Goal: Transaction & Acquisition: Download file/media

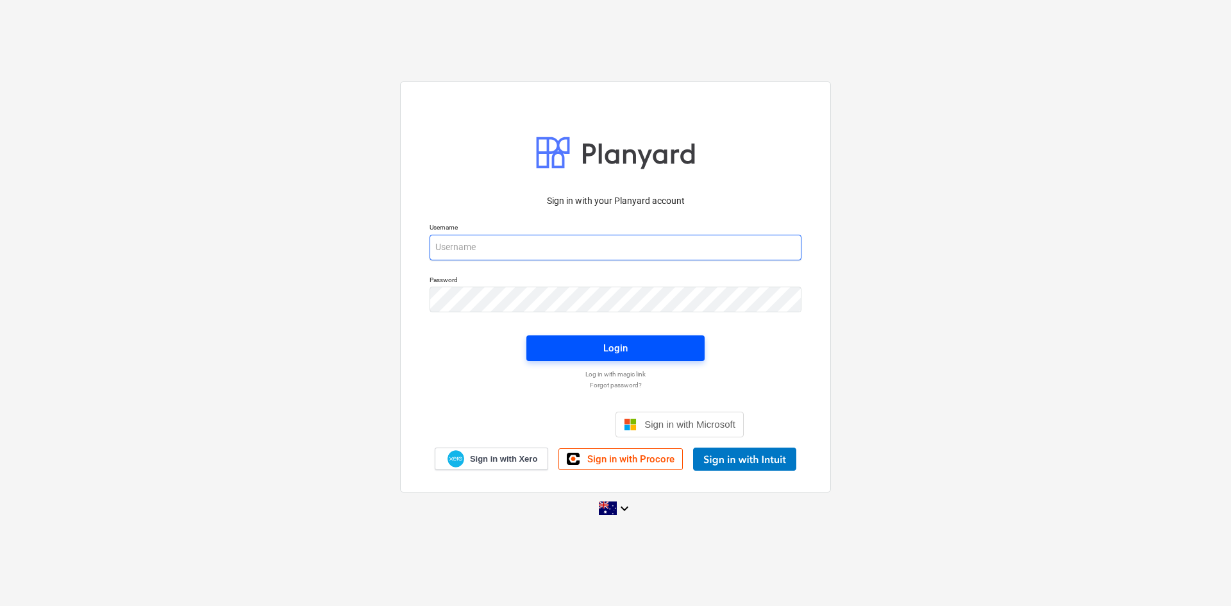
type input "[EMAIL_ADDRESS][DOMAIN_NAME]"
click at [579, 344] on span "Login" at bounding box center [615, 348] width 147 height 17
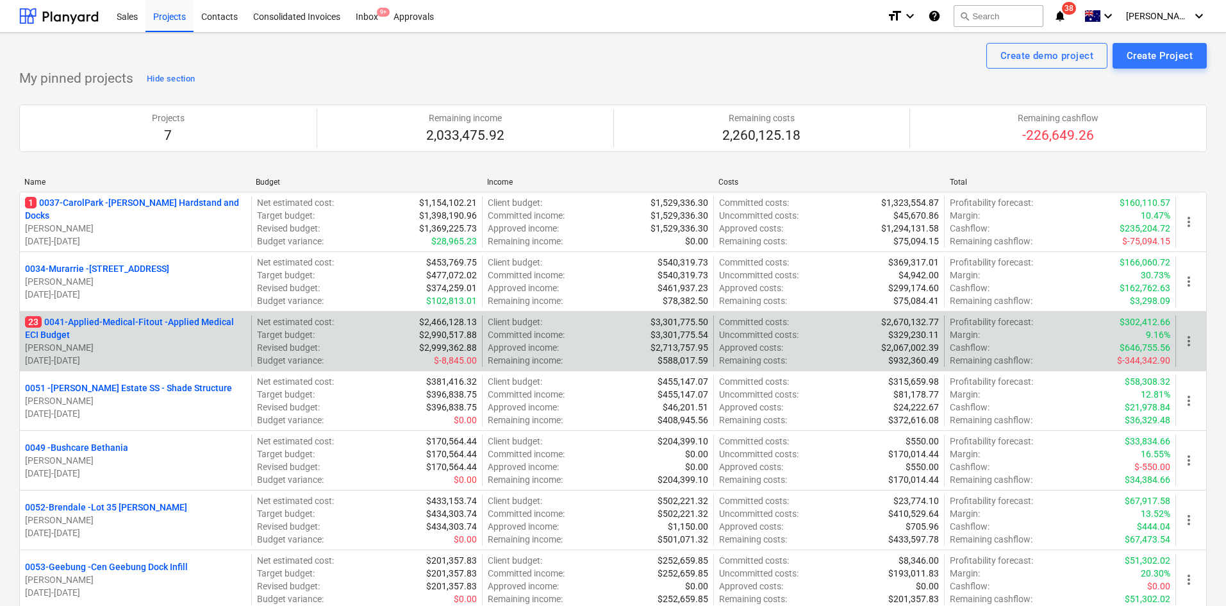
click at [155, 326] on p "23 0041-Applied-Medical-Fitout - Applied Medical ECI Budget" at bounding box center [135, 328] width 221 height 26
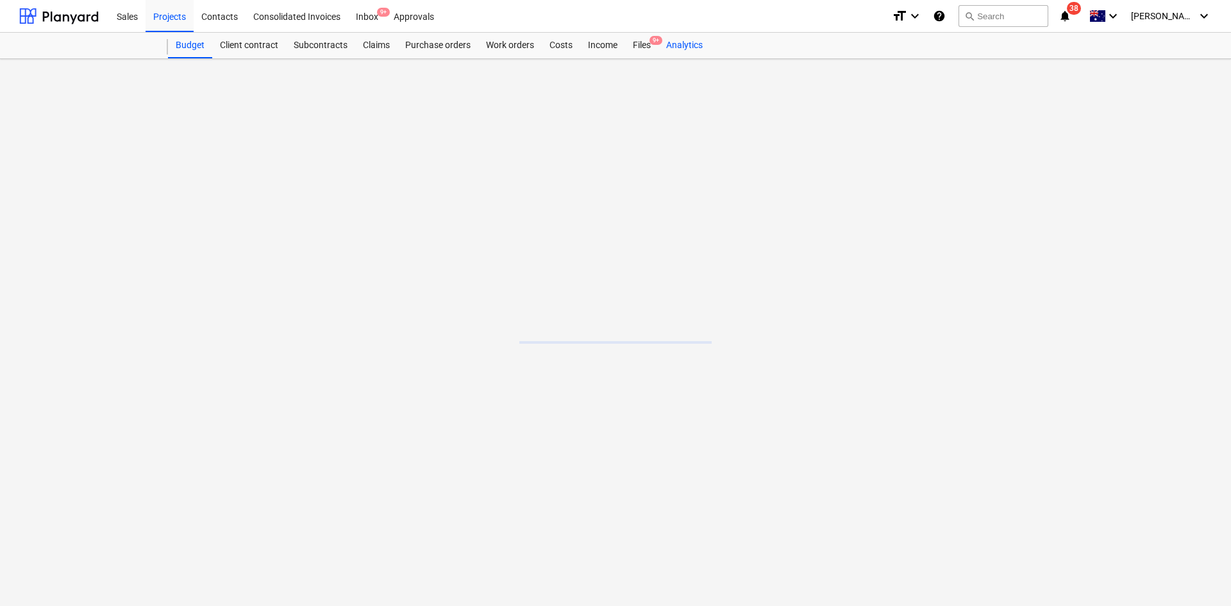
click at [674, 49] on div "Analytics" at bounding box center [684, 46] width 52 height 26
click at [664, 46] on div "Analytics" at bounding box center [684, 46] width 52 height 26
click at [651, 47] on div "Files 9+" at bounding box center [641, 46] width 33 height 26
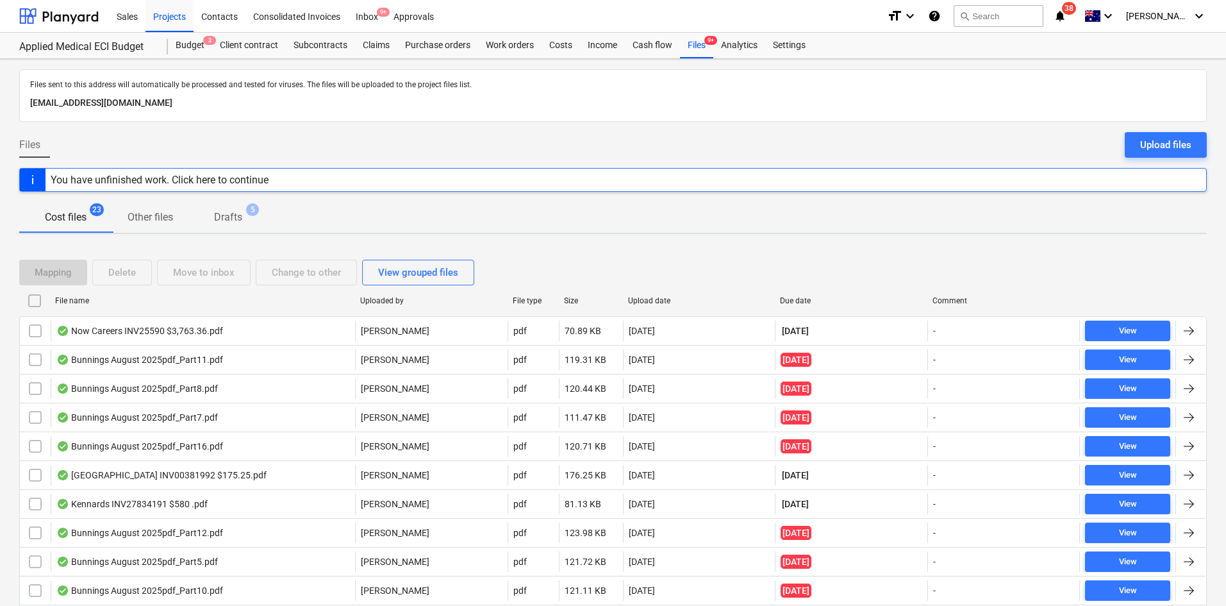
click at [796, 290] on div "Due date" at bounding box center [851, 300] width 153 height 21
checkbox input "false"
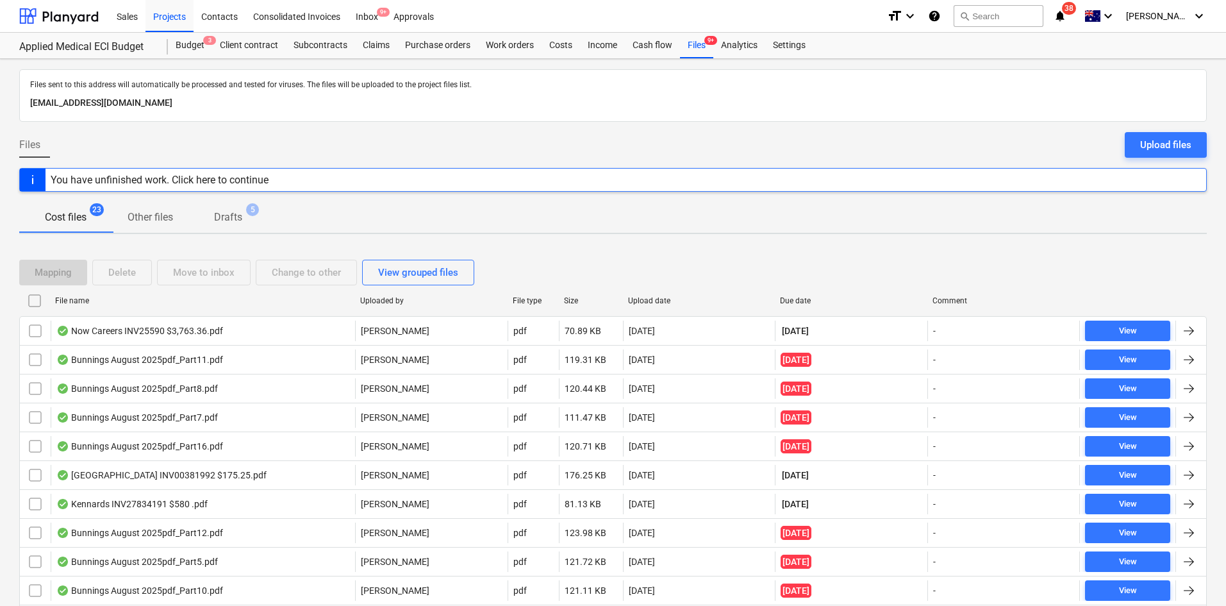
checkbox input "false"
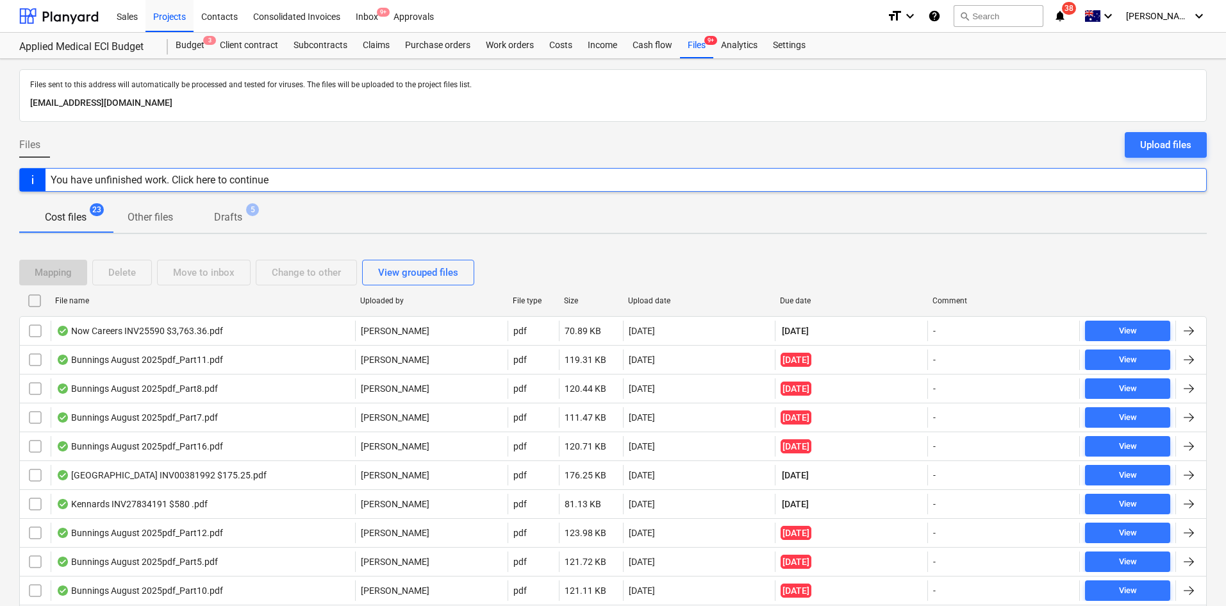
checkbox input "false"
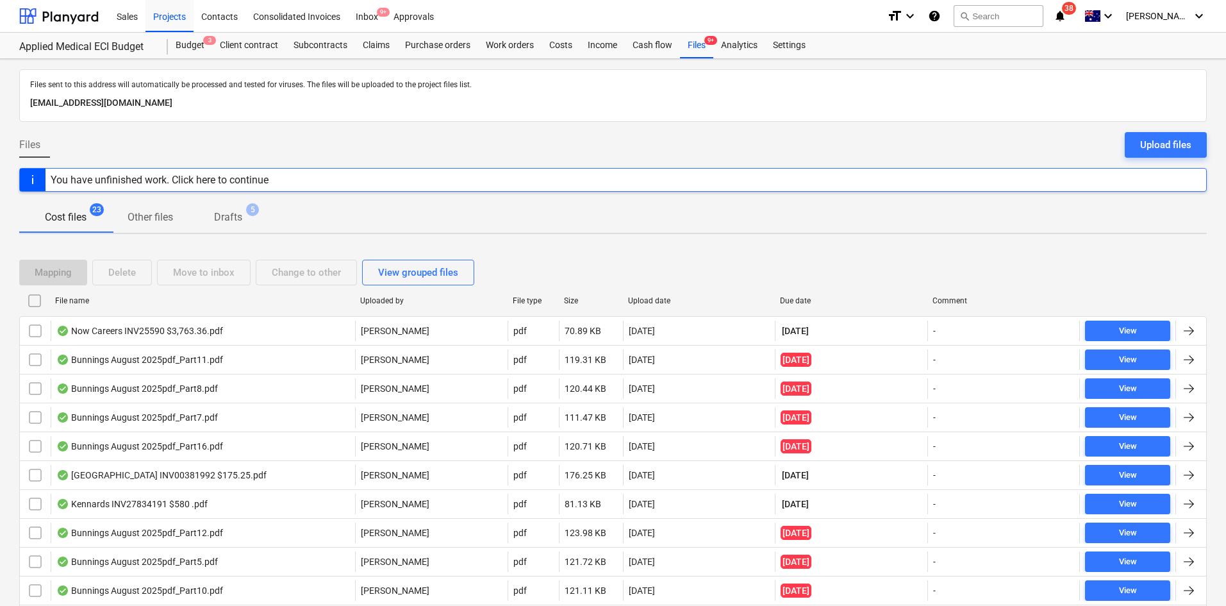
checkbox input "false"
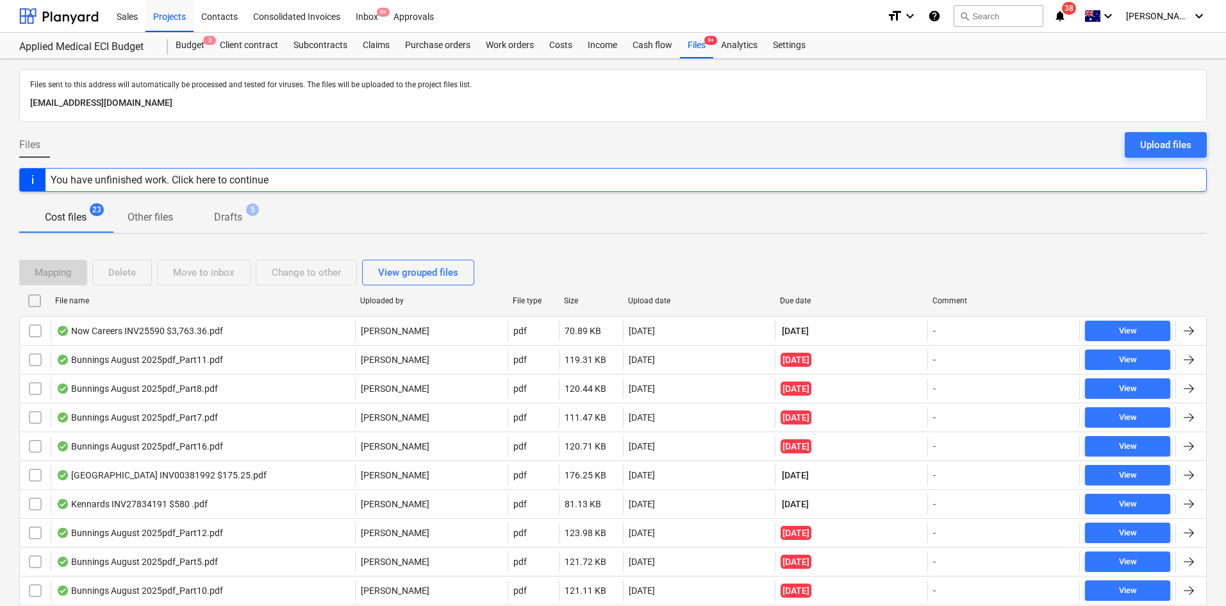
checkbox input "false"
click at [183, 40] on div "Budget 3" at bounding box center [190, 46] width 44 height 26
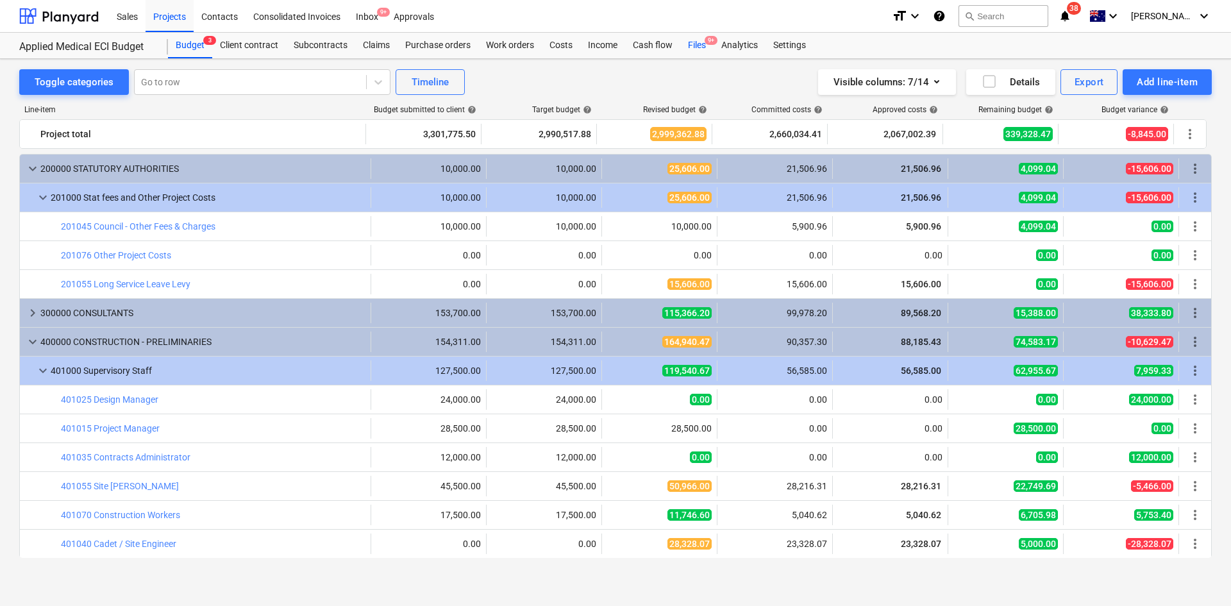
click at [693, 45] on div "Files 9+" at bounding box center [696, 46] width 33 height 26
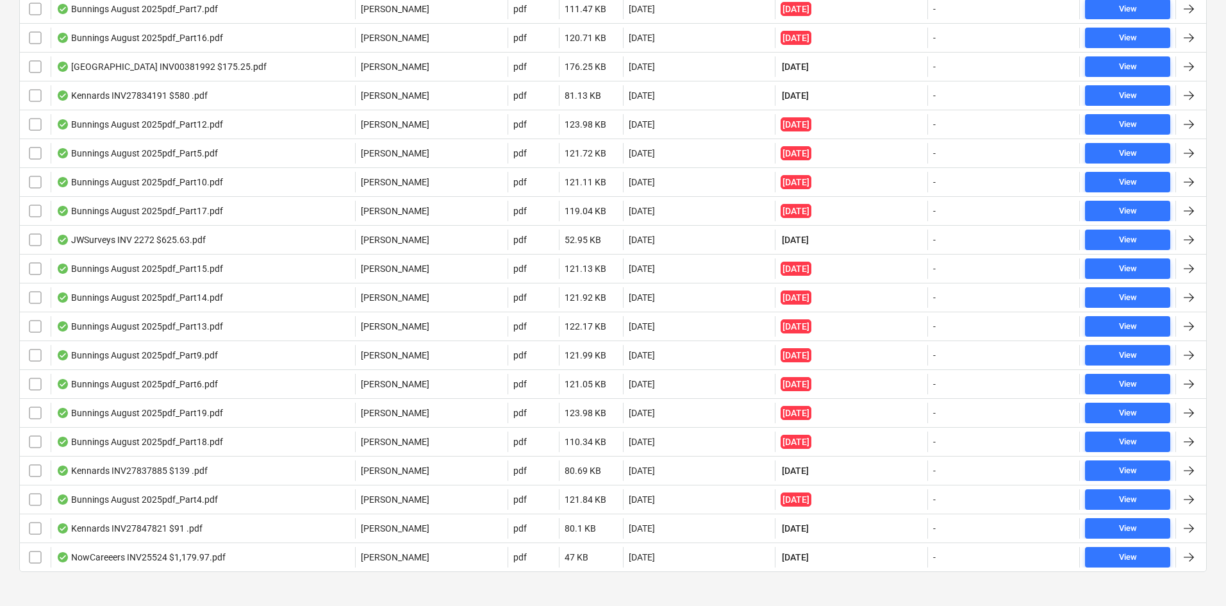
scroll to position [421, 0]
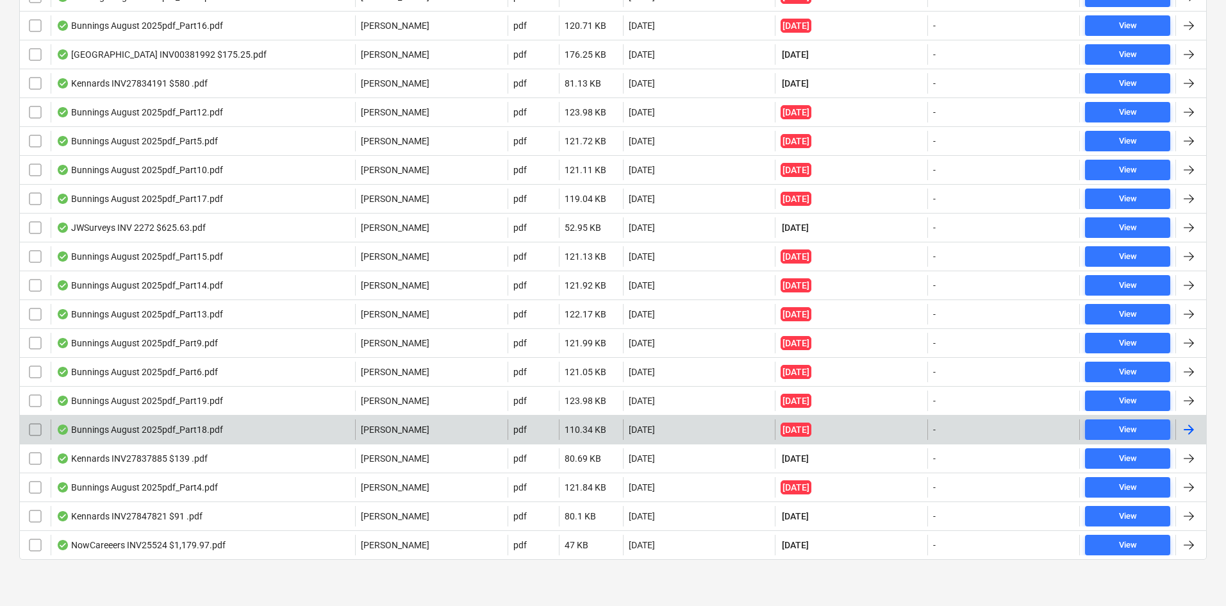
click at [272, 430] on div "Bunnings August 2025pdf_Part18.pdf" at bounding box center [203, 429] width 305 height 21
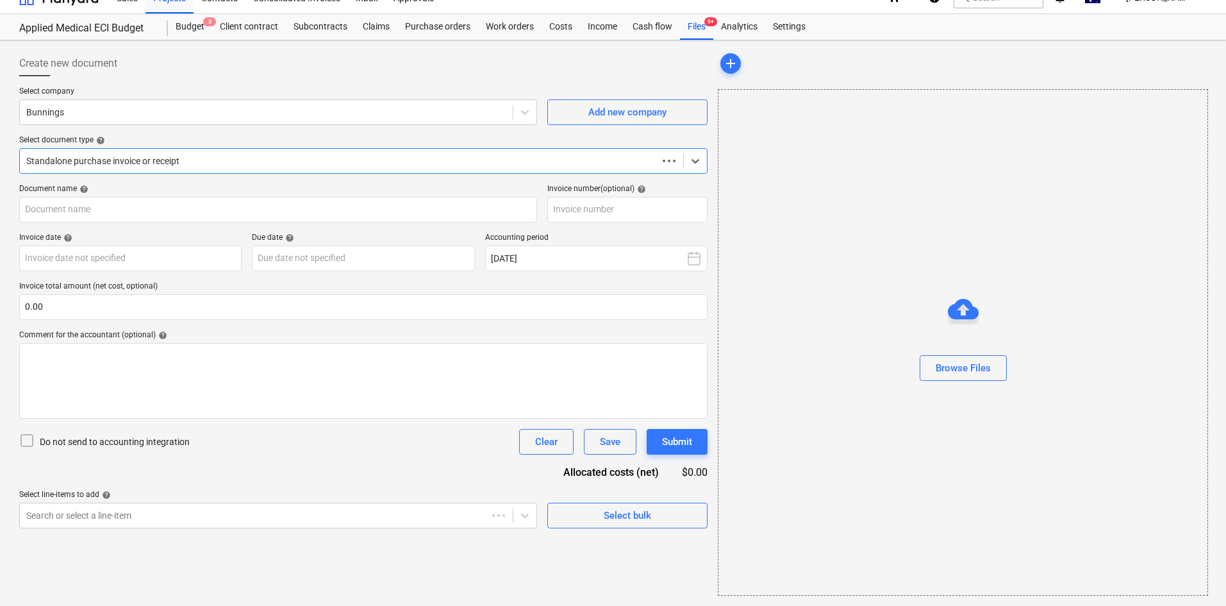
scroll to position [19, 0]
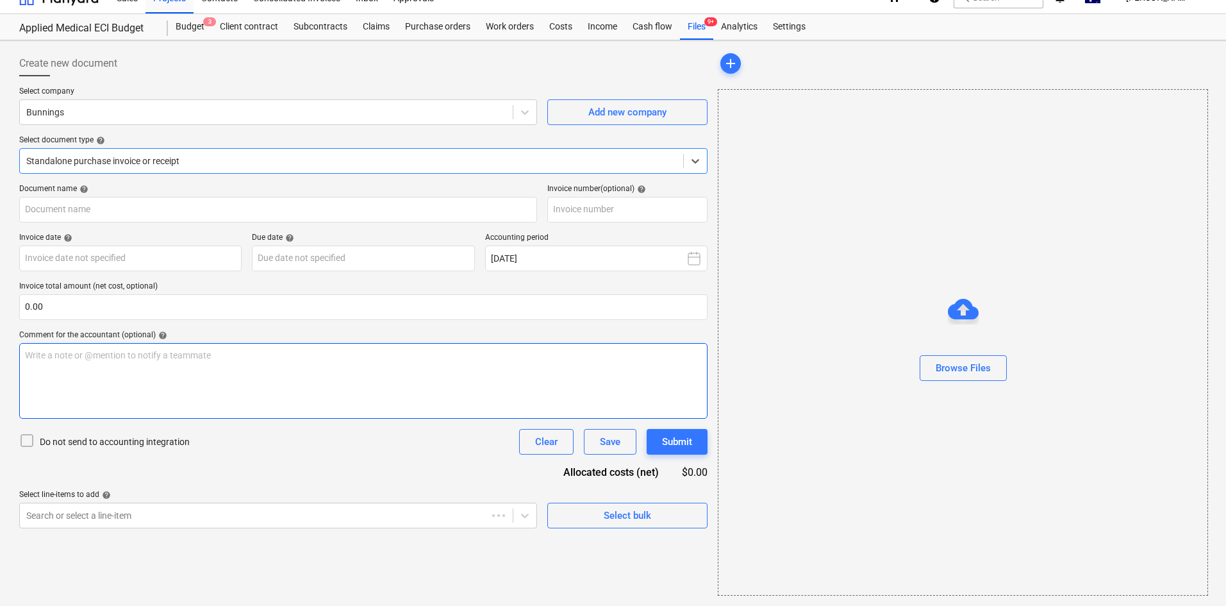
type input "8175/01346167"
type input "[DATE]"
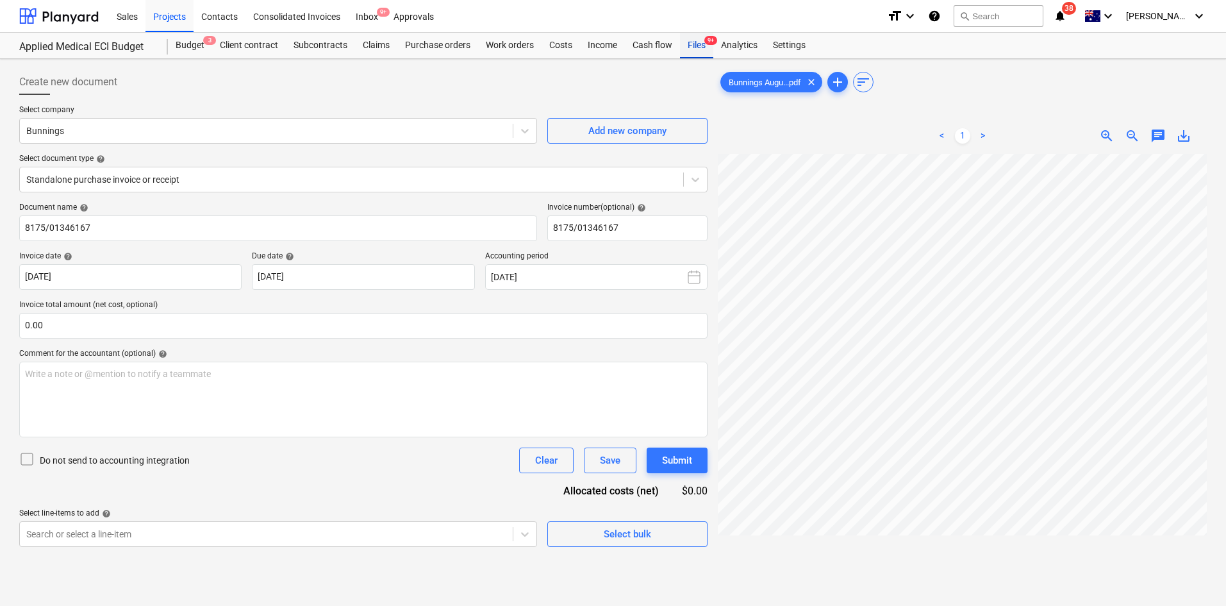
click at [697, 46] on div "Files 9+" at bounding box center [696, 46] width 33 height 26
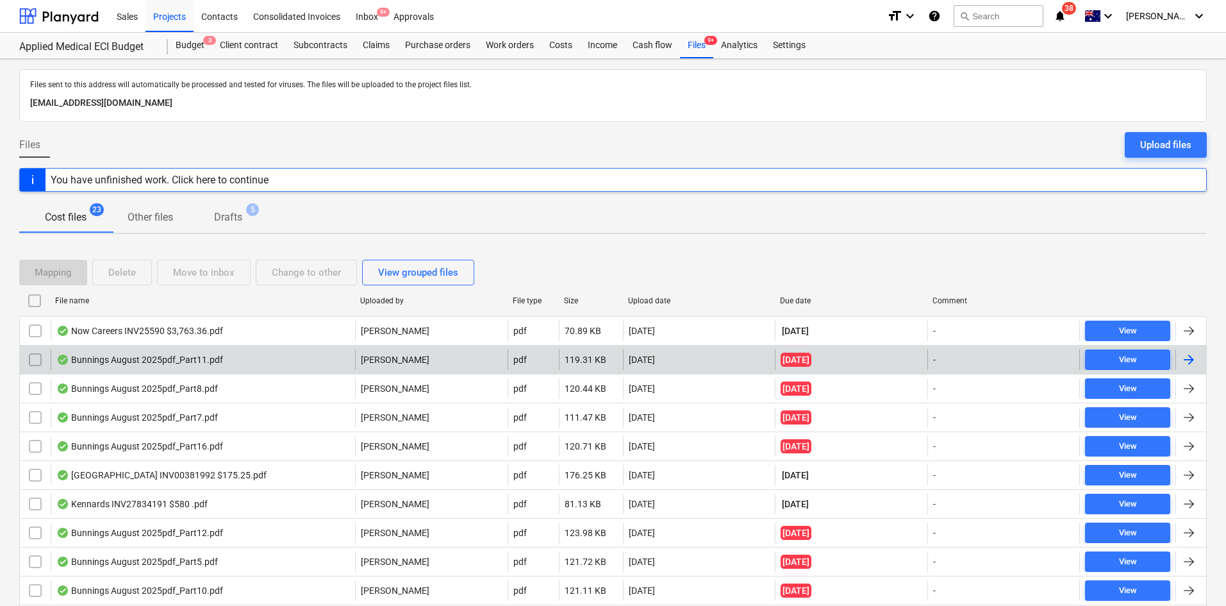
click at [621, 372] on div "Bunnings August 2025pdf_Part11.pdf [PERSON_NAME] pdf 119.31 KB [DATE] [DATE] - …" at bounding box center [613, 359] width 1188 height 29
click at [626, 363] on div "[DATE]" at bounding box center [699, 359] width 153 height 21
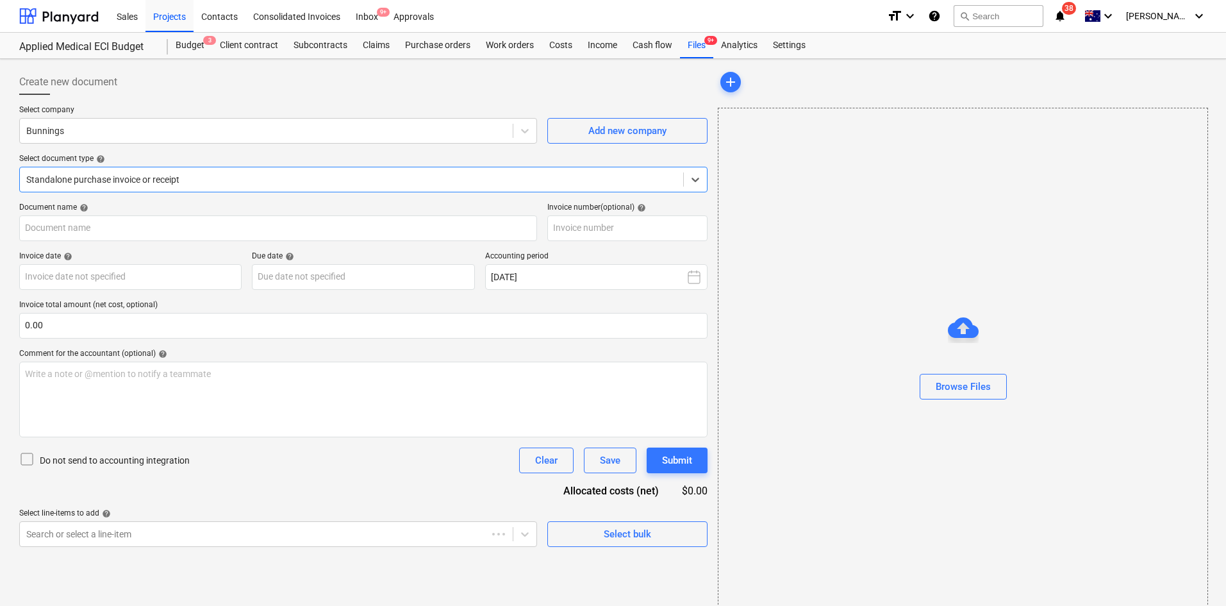
type input "244612384"
type input "[DATE]"
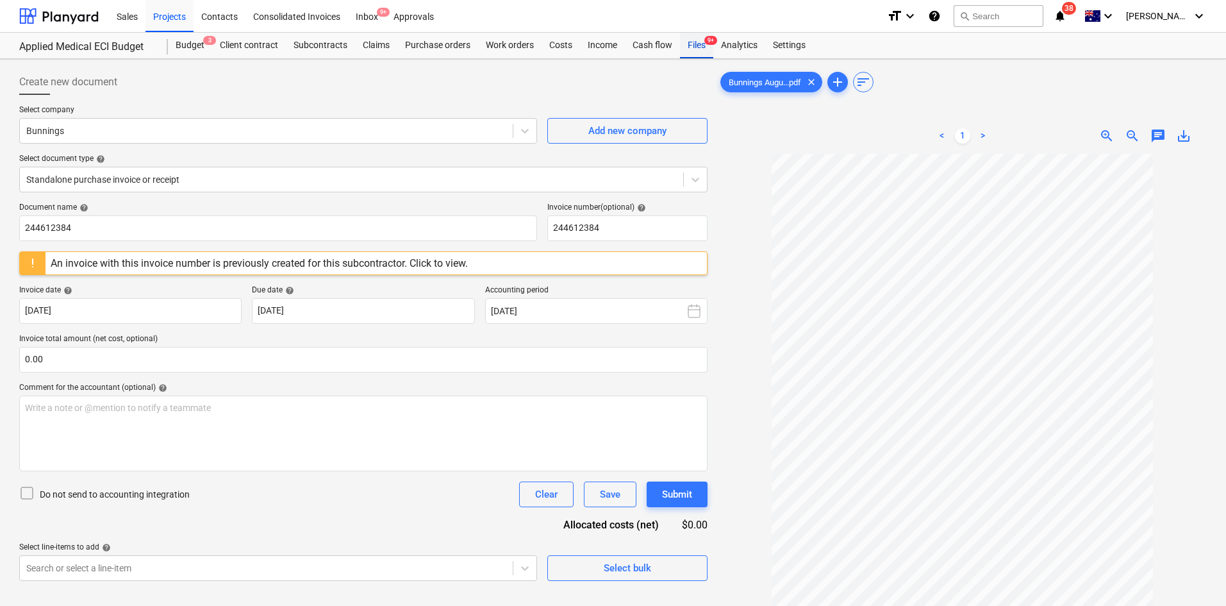
click at [707, 54] on div "Files 9+" at bounding box center [696, 46] width 33 height 26
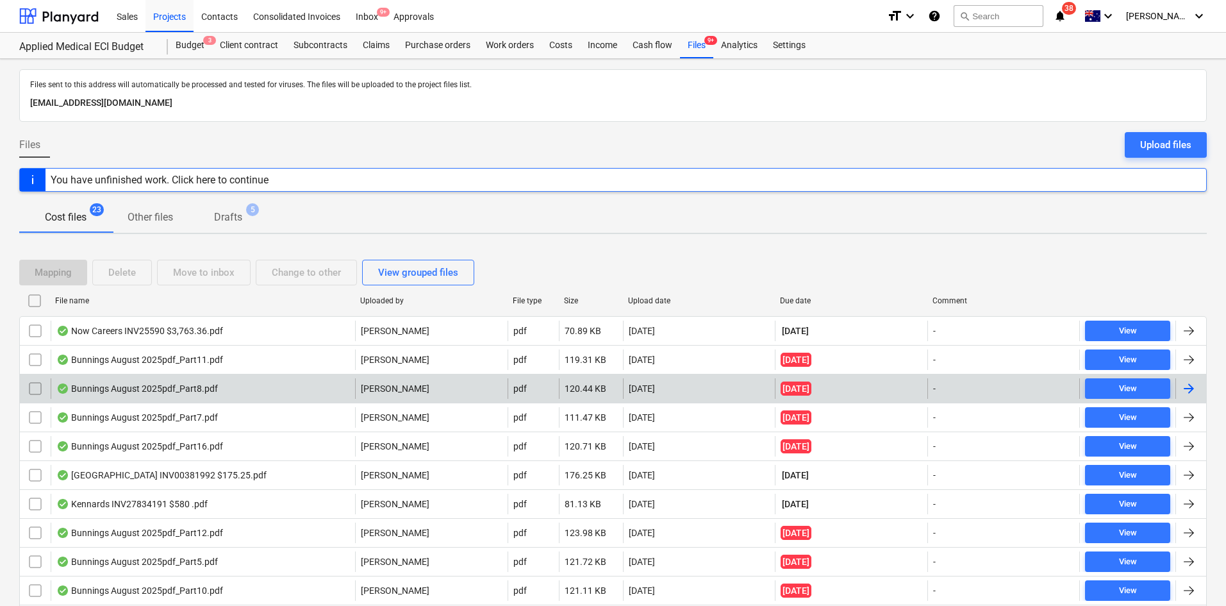
click at [437, 394] on div "[PERSON_NAME]" at bounding box center [431, 388] width 153 height 21
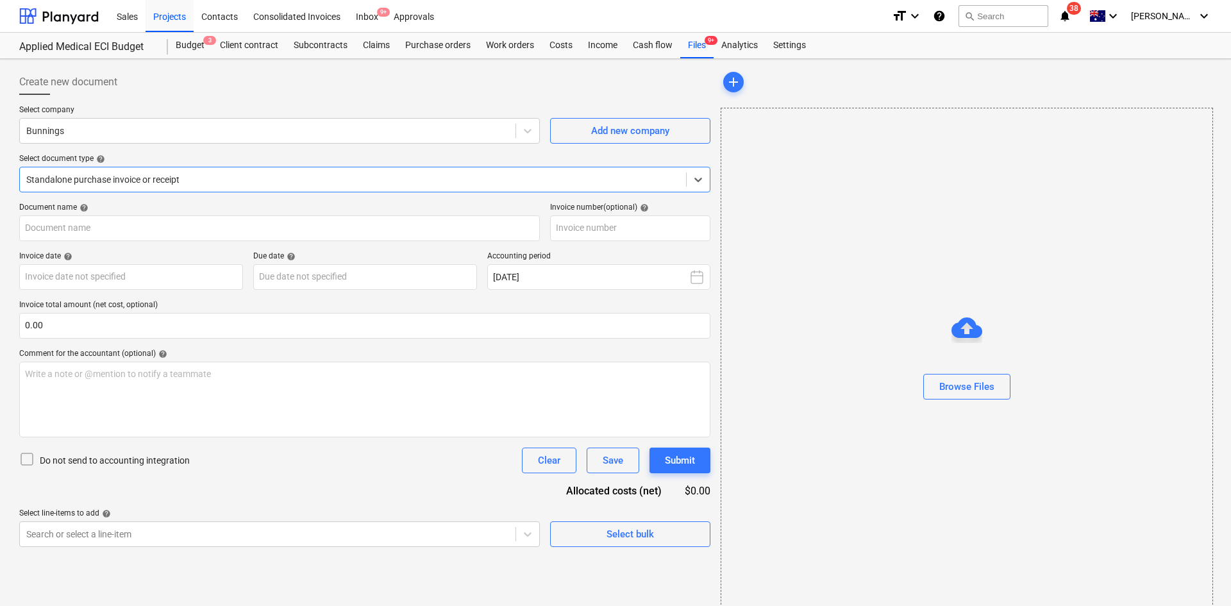
type input "8175/01570792"
type input "[DATE]"
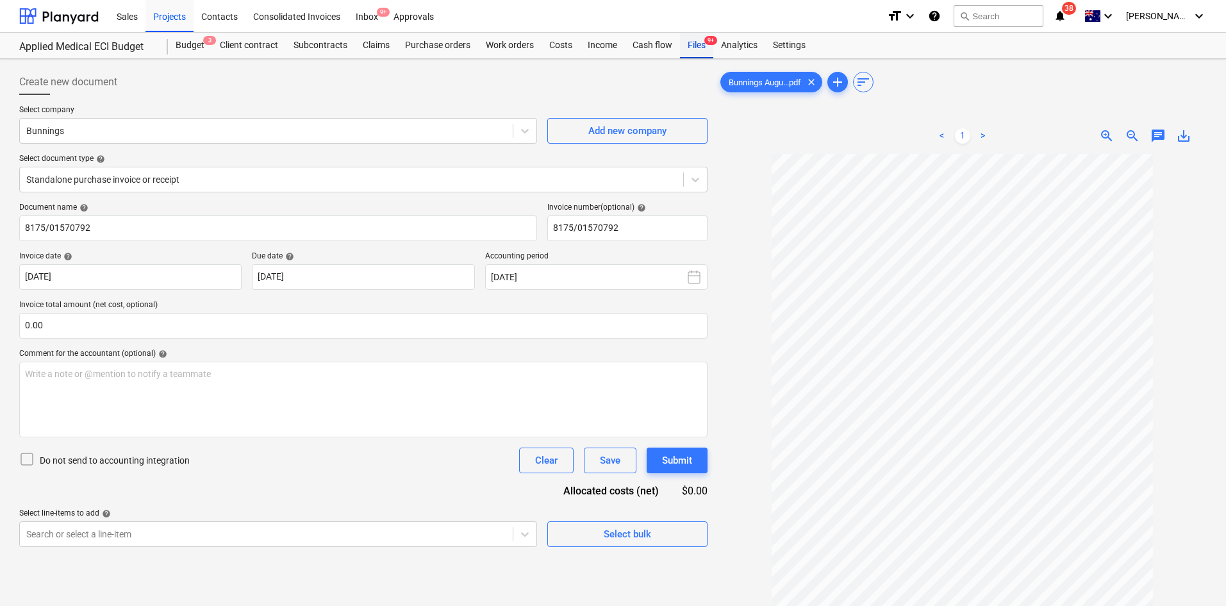
click at [702, 47] on div "Files 9+" at bounding box center [696, 46] width 33 height 26
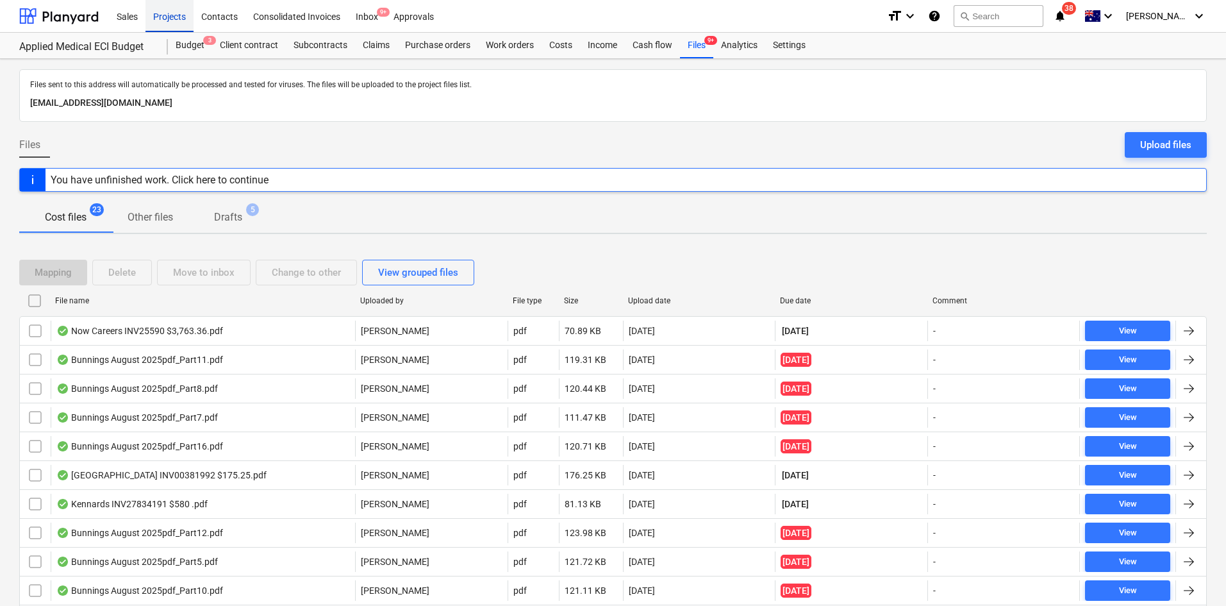
click at [172, 13] on div "Projects" at bounding box center [170, 15] width 48 height 33
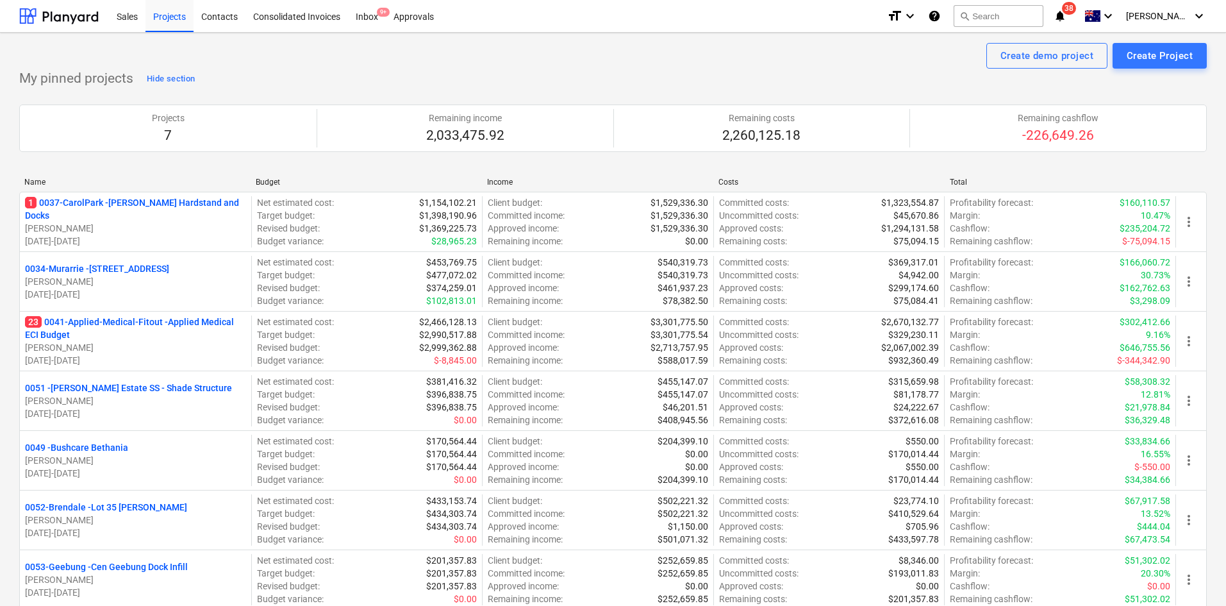
click at [142, 203] on p "1 0037-CarolPark - [PERSON_NAME] Hardstand and Docks" at bounding box center [135, 209] width 221 height 26
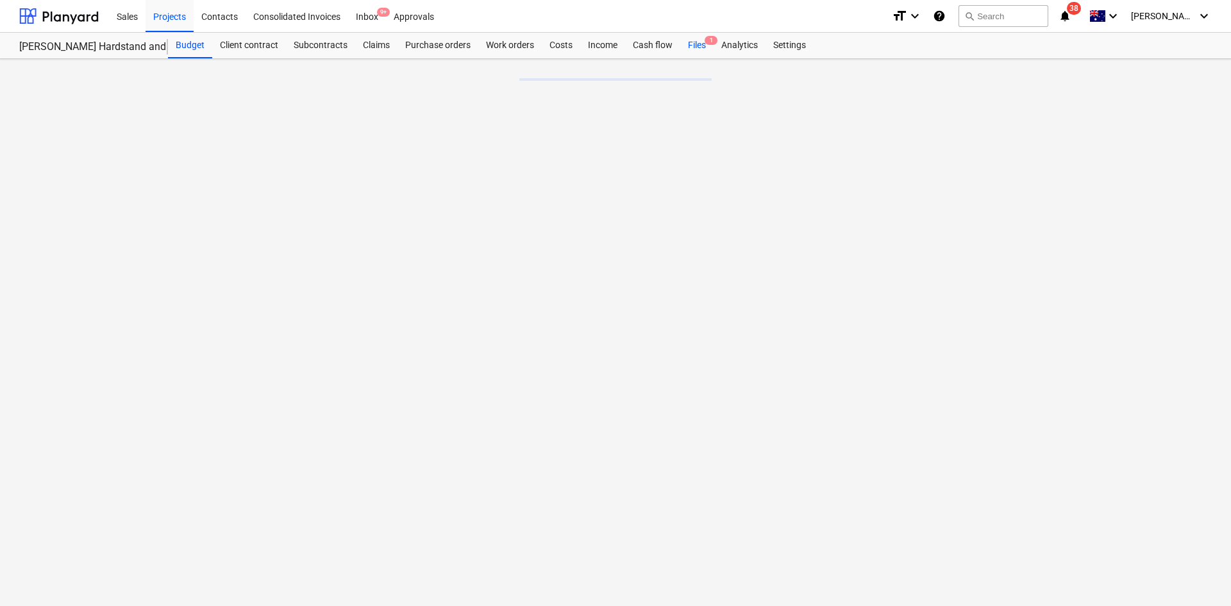
click at [689, 46] on div "Files 1" at bounding box center [696, 46] width 33 height 26
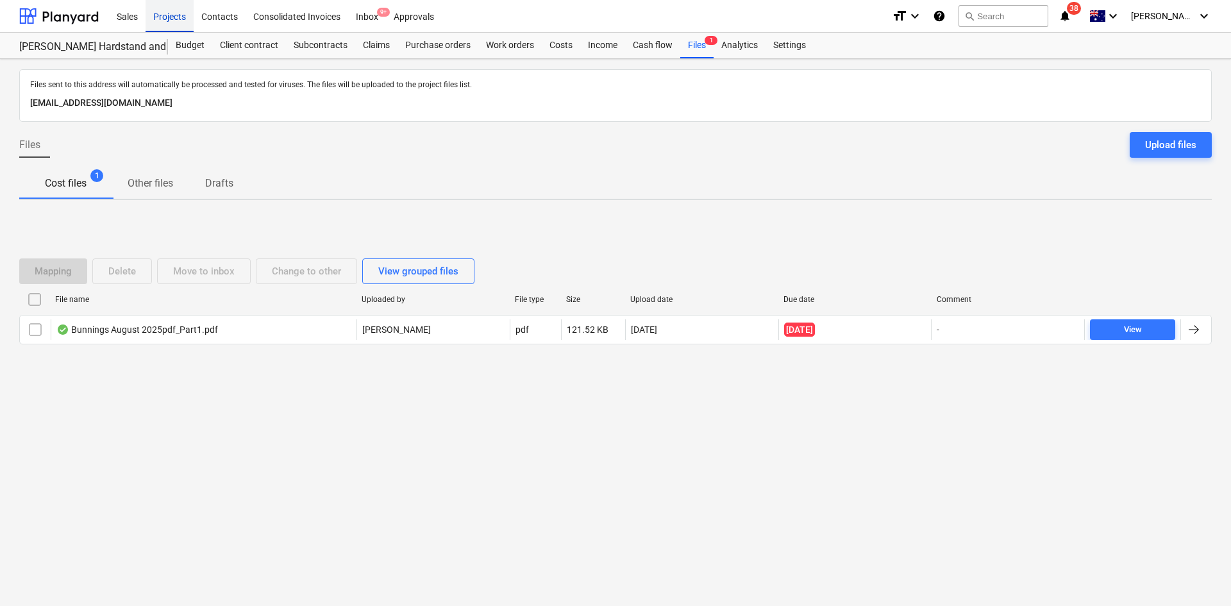
click at [172, 16] on div "Projects" at bounding box center [170, 15] width 48 height 33
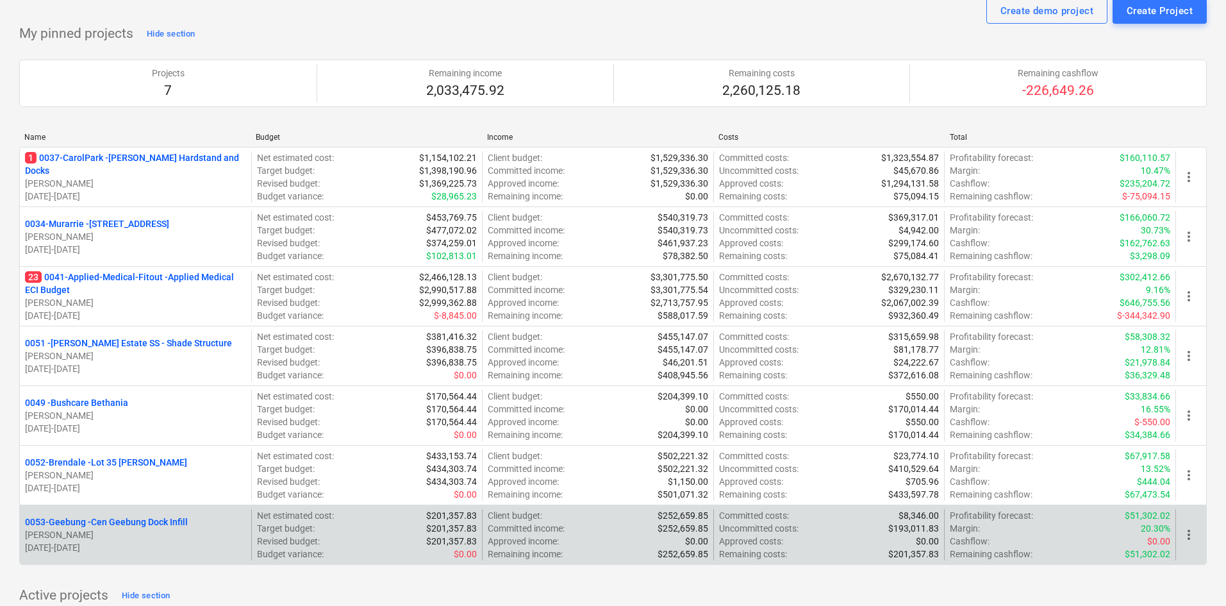
scroll to position [128, 0]
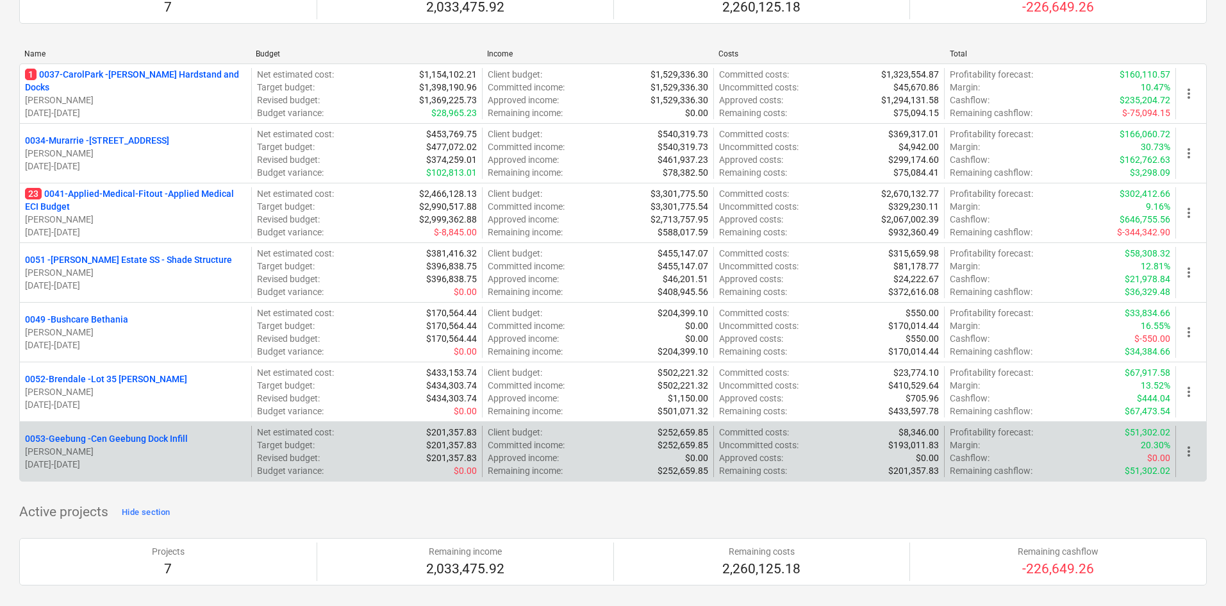
click at [143, 439] on p "0053-Geebung - Cen Geebung Dock Infill" at bounding box center [106, 438] width 163 height 13
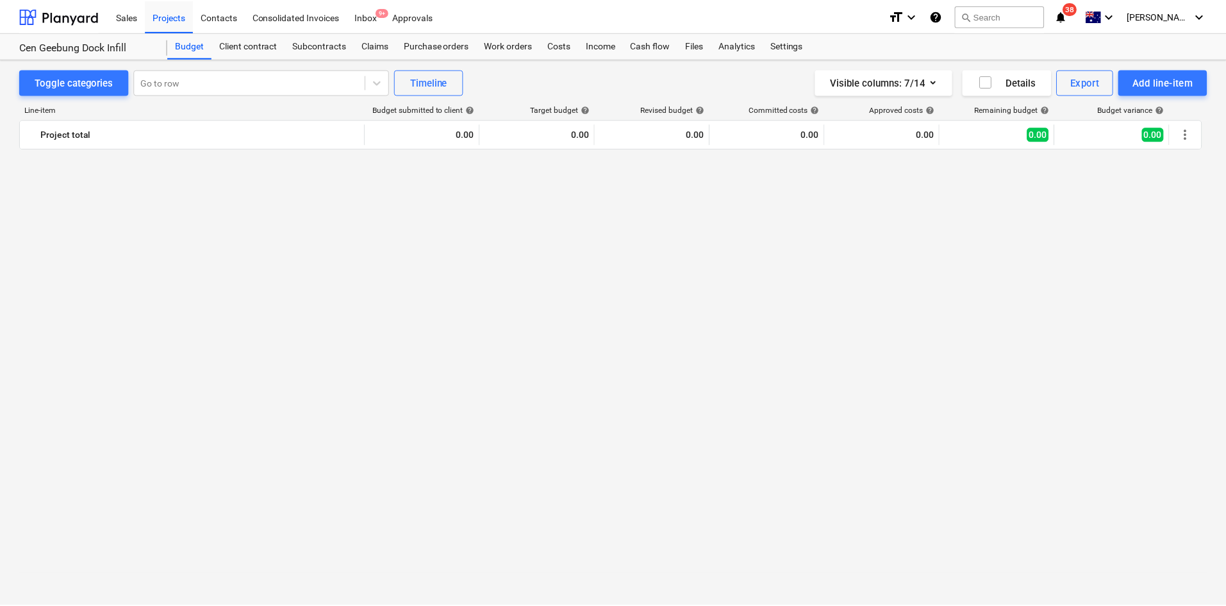
scroll to position [1010, 0]
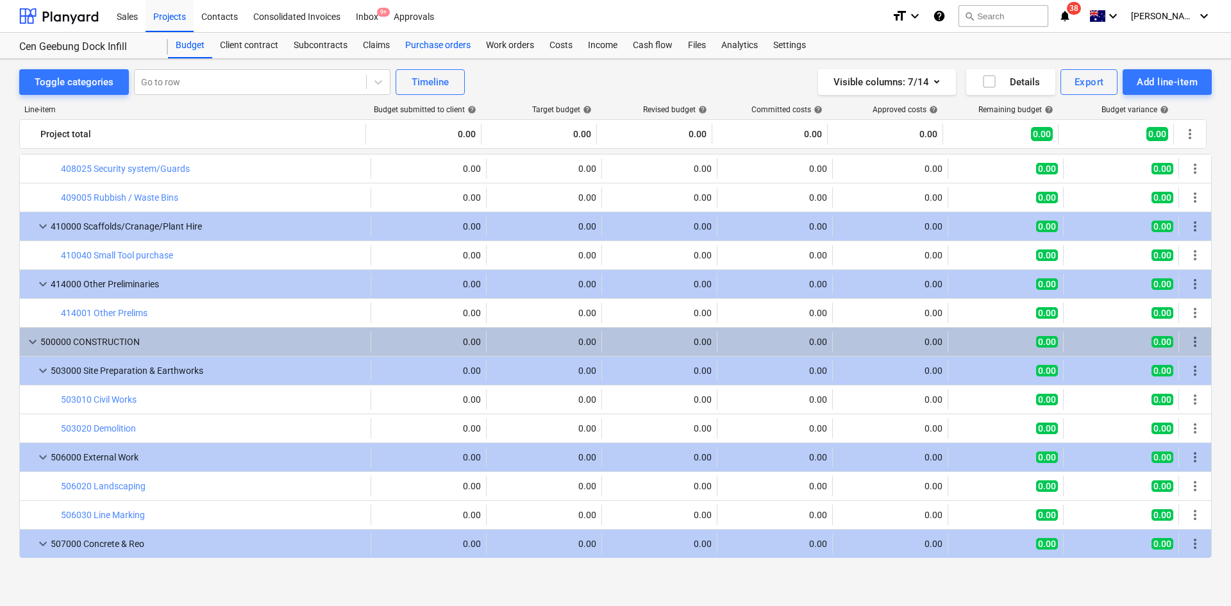
click at [454, 45] on div "Purchase orders" at bounding box center [438, 46] width 81 height 26
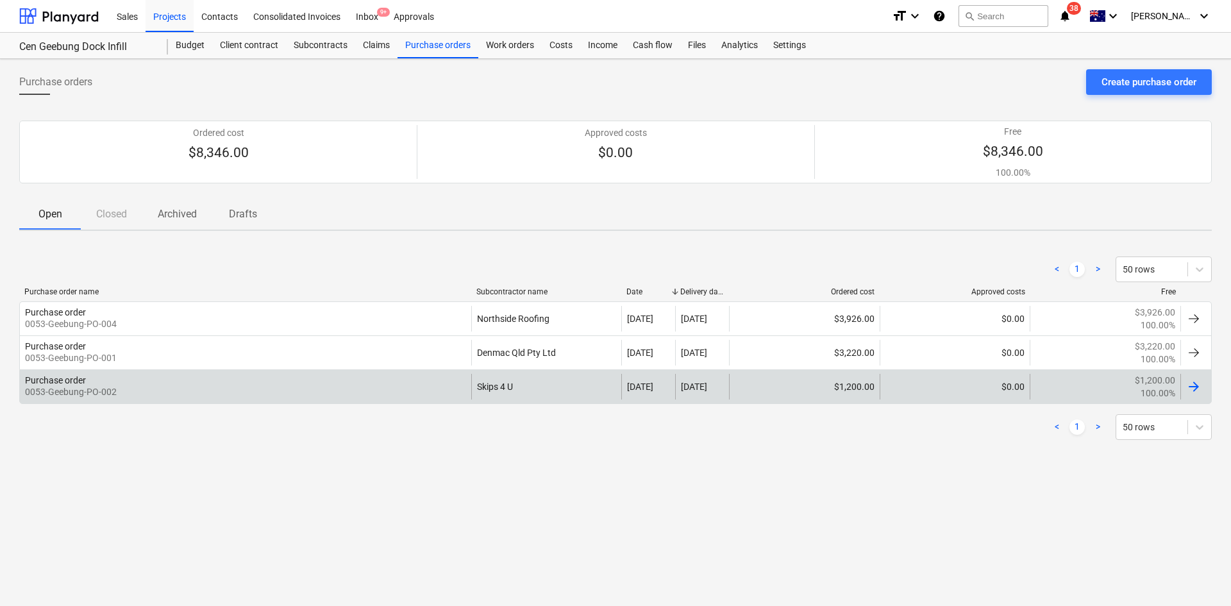
click at [285, 378] on div "Purchase order 0053-Geebung-PO-002" at bounding box center [245, 387] width 451 height 26
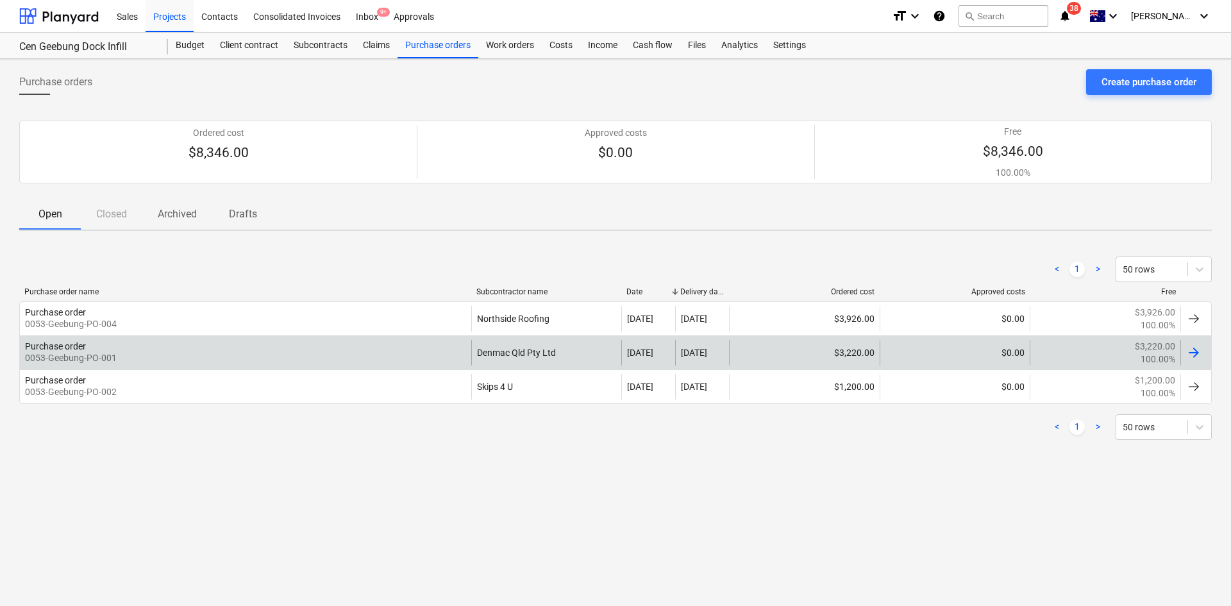
click at [142, 343] on div "Purchase order 0053-Geebung-PO-001" at bounding box center [245, 353] width 451 height 26
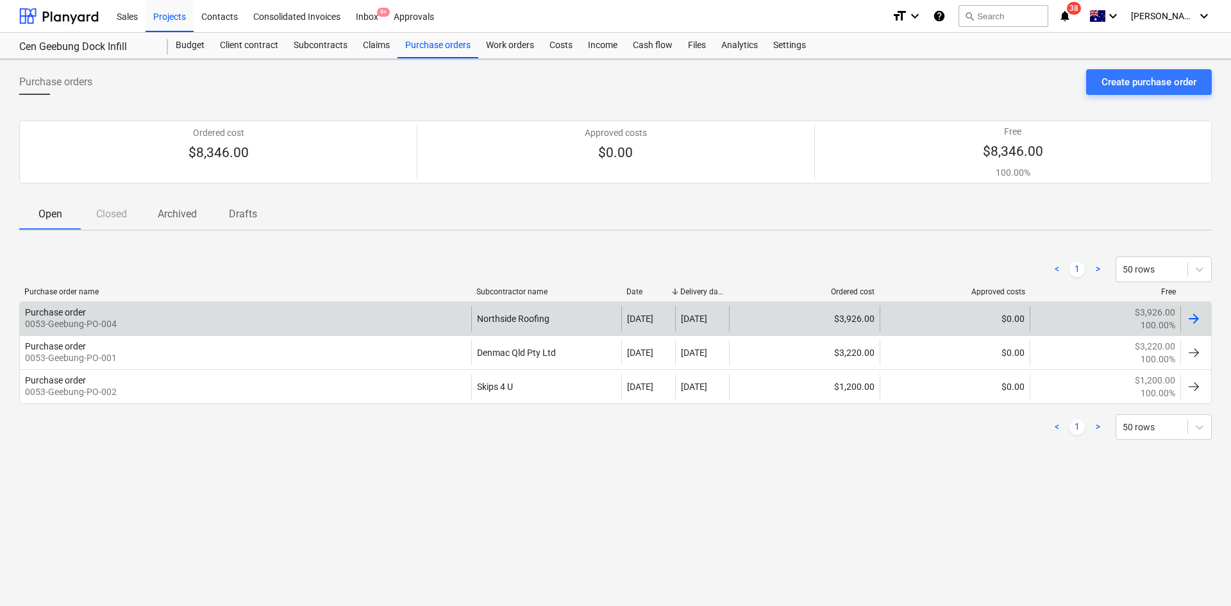
click at [361, 322] on div "Purchase order 0053-Geebung-PO-004" at bounding box center [245, 319] width 451 height 26
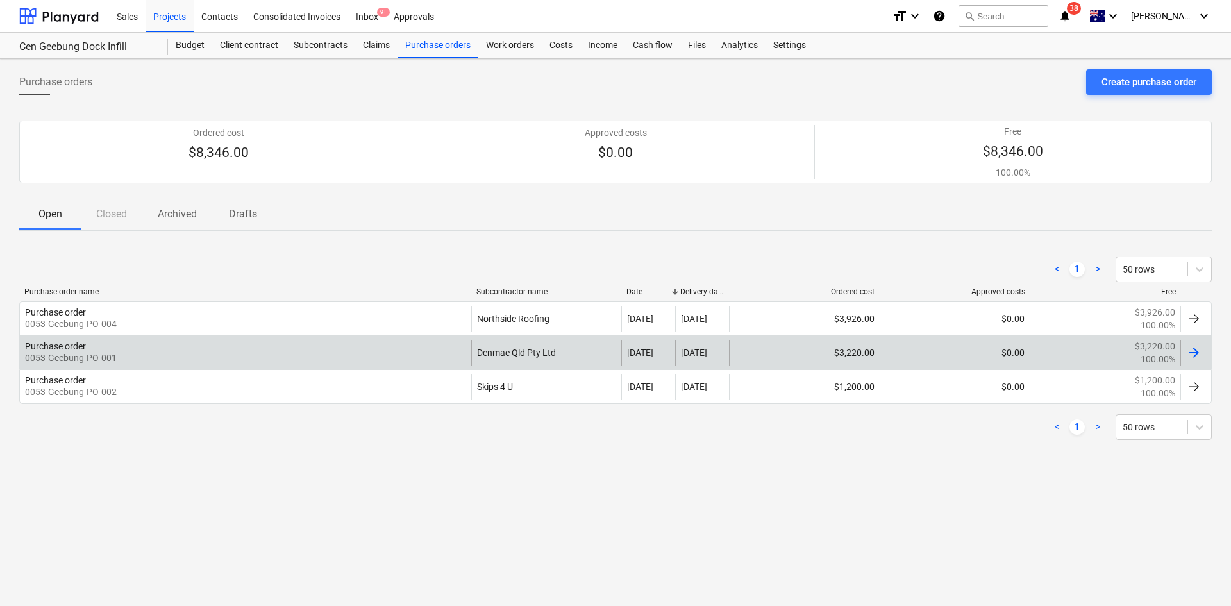
click at [316, 337] on div "Purchase order 0053-Geebung-PO-001 Denmac Qld Pty Ltd [DATE] [DATE] $3,220.00 $…" at bounding box center [615, 352] width 1193 height 34
click at [339, 354] on div "Purchase order 0053-Geebung-PO-001" at bounding box center [245, 353] width 451 height 26
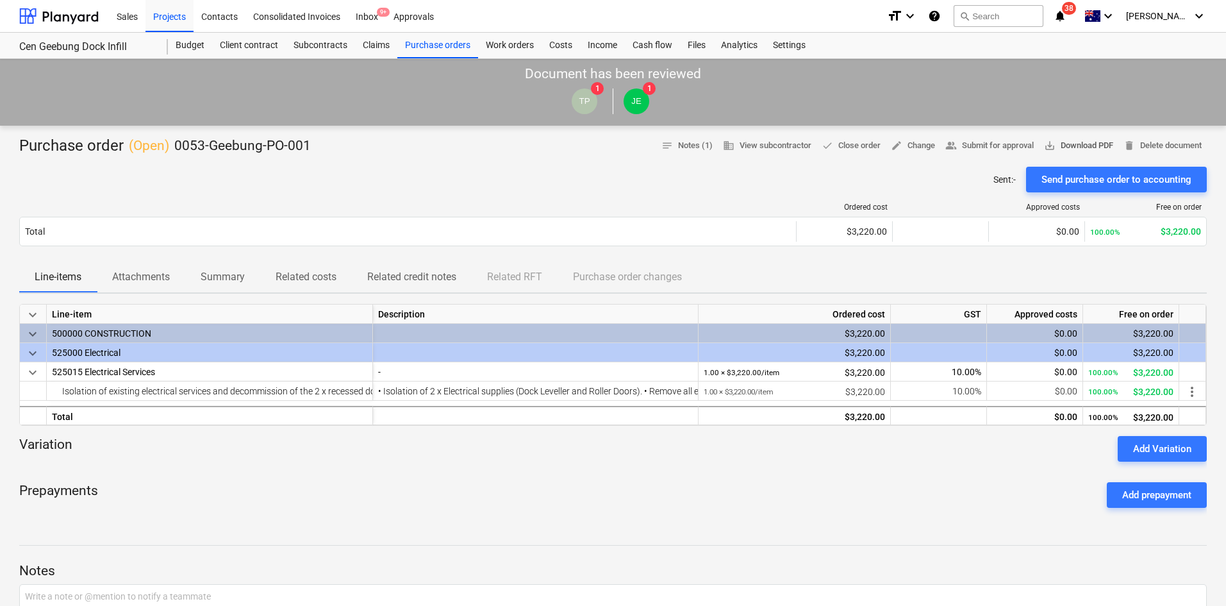
click at [1062, 142] on span "save_alt Download PDF" at bounding box center [1078, 145] width 69 height 15
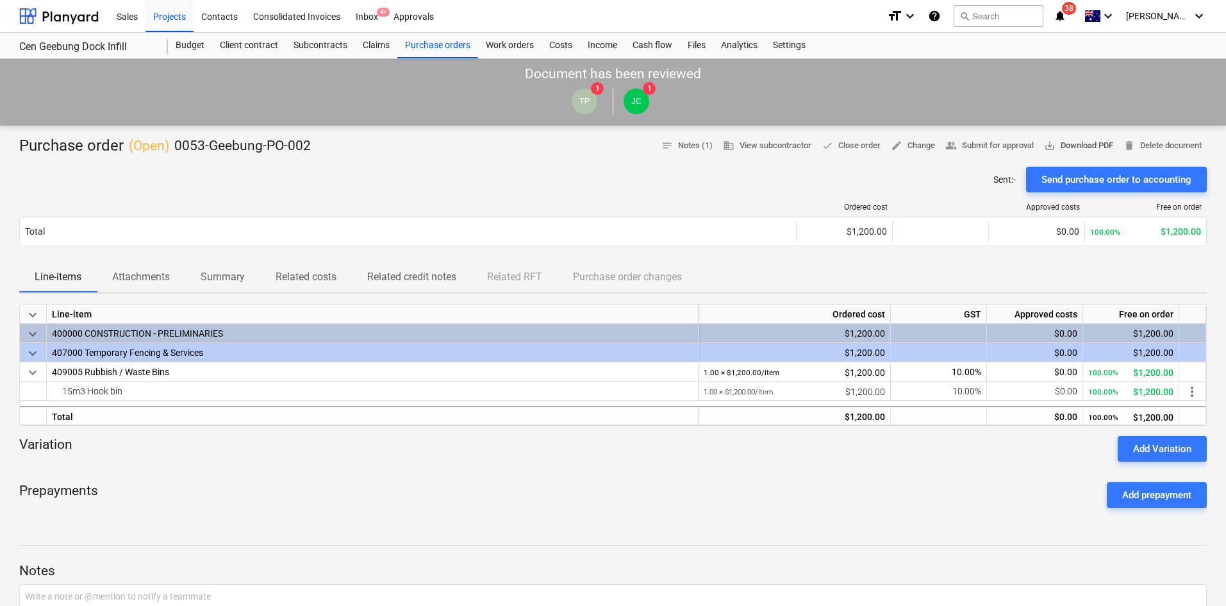
click at [1094, 144] on span "save_alt Download PDF" at bounding box center [1078, 145] width 69 height 15
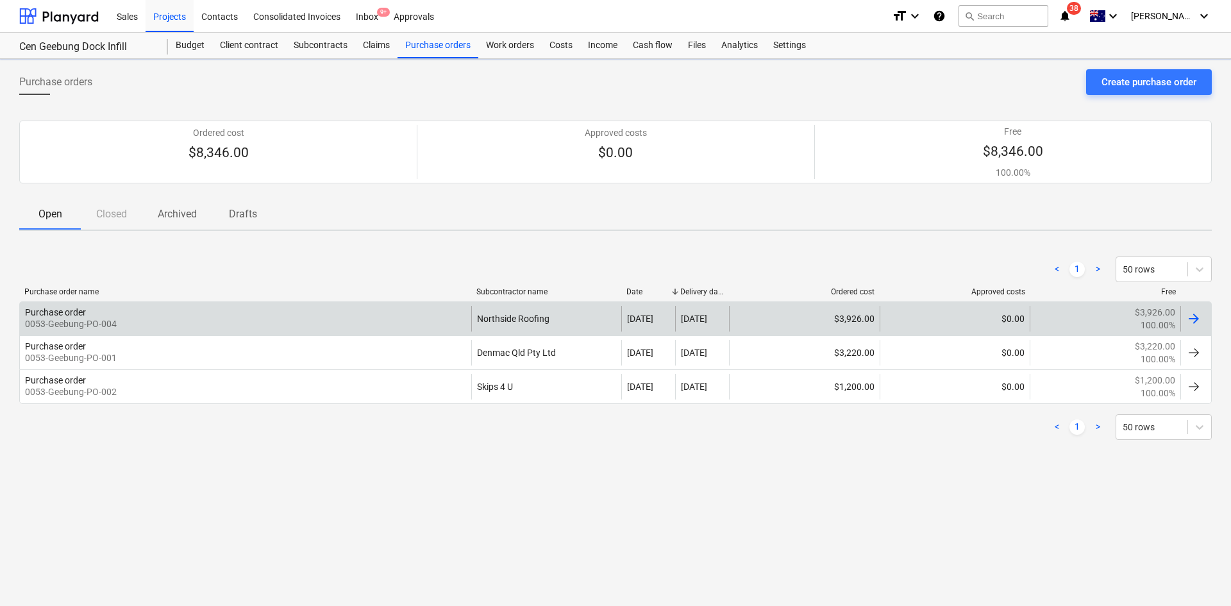
click at [200, 323] on div "Purchase order 0053-Geebung-PO-004" at bounding box center [245, 319] width 451 height 26
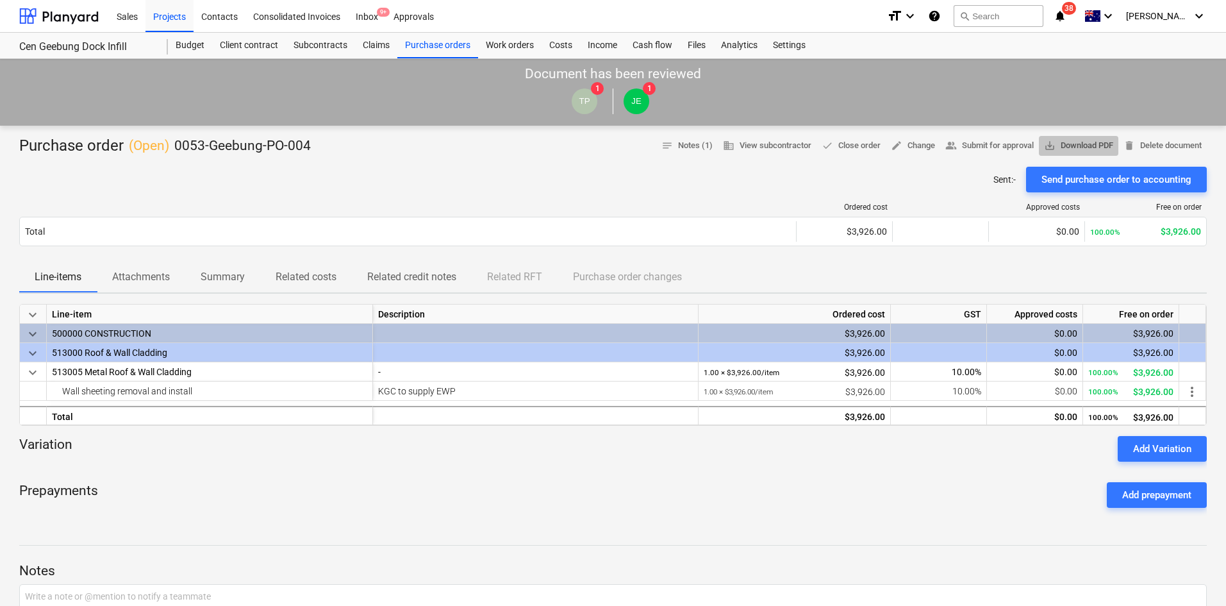
click at [1065, 142] on span "save_alt Download PDF" at bounding box center [1078, 145] width 69 height 15
